Goal: Task Accomplishment & Management: Manage account settings

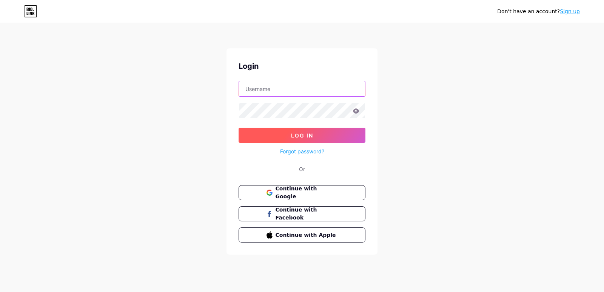
type input "fantasmafantasma802@gmail.com"
click at [314, 136] on button "Log In" at bounding box center [301, 135] width 127 height 15
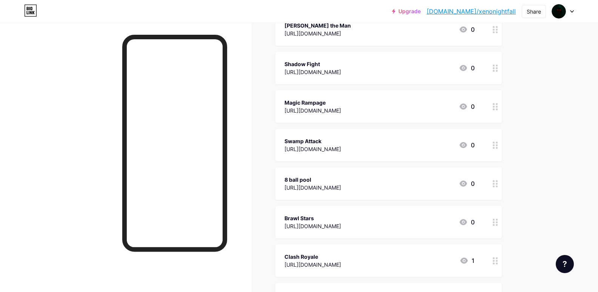
scroll to position [189, 0]
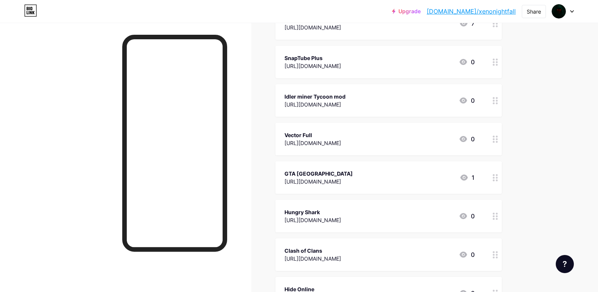
click at [29, 7] on icon at bounding box center [29, 8] width 1 height 3
click at [31, 16] on icon at bounding box center [31, 11] width 12 height 12
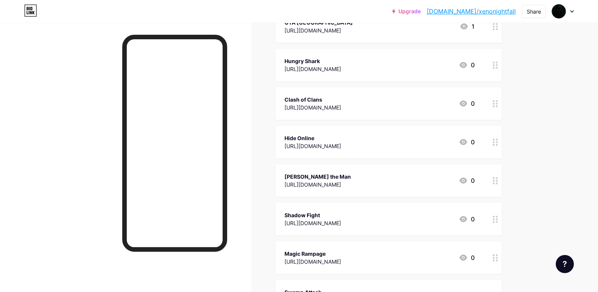
scroll to position [528, 0]
